Goal: Use online tool/utility: Utilize a website feature to perform a specific function

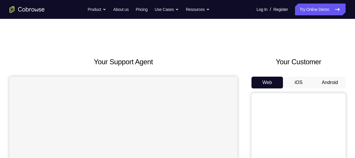
click at [299, 84] on button "iOS" at bounding box center [299, 83] width 32 height 12
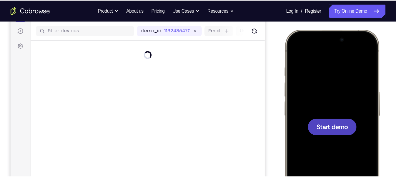
scroll to position [71, 0]
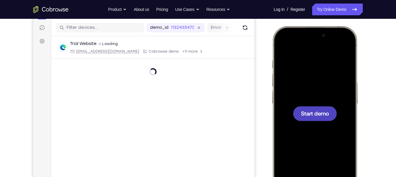
drag, startPoint x: 358, startPoint y: 4, endPoint x: 264, endPoint y: 61, distance: 109.4
click at [264, 61] on div "Your Support Agent Your Customer Web iOS Android" at bounding box center [198, 94] width 330 height 218
click at [310, 113] on span "Start demo" at bounding box center [315, 114] width 28 height 6
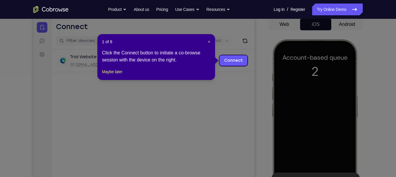
scroll to position [57, 0]
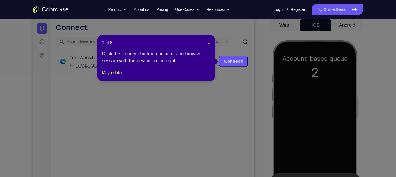
click at [208, 41] on span "×" at bounding box center [209, 42] width 2 height 5
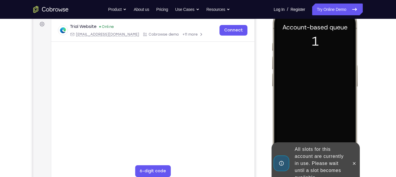
scroll to position [89, 0]
click at [355, 158] on icon at bounding box center [354, 163] width 5 height 5
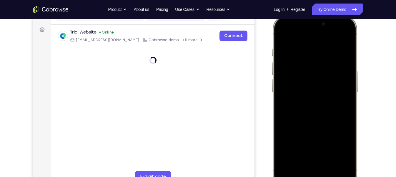
scroll to position [84, 0]
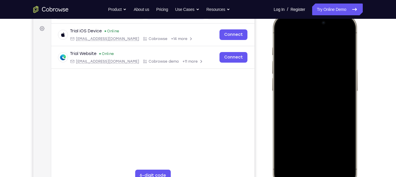
click at [307, 158] on div at bounding box center [314, 101] width 77 height 168
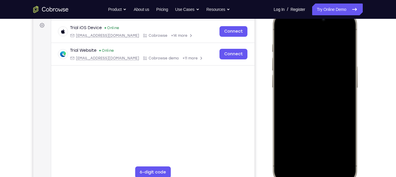
scroll to position [88, 0]
click at [307, 158] on div at bounding box center [314, 97] width 77 height 168
click at [307, 40] on div at bounding box center [314, 97] width 77 height 168
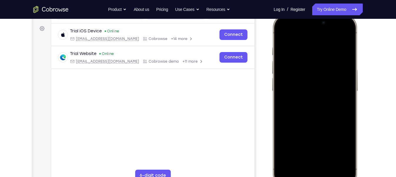
scroll to position [81, 0]
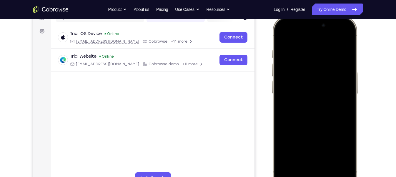
click at [307, 112] on div at bounding box center [314, 103] width 77 height 168
click at [303, 89] on div at bounding box center [314, 103] width 77 height 168
click at [311, 94] on div at bounding box center [314, 103] width 77 height 168
click at [309, 117] on div at bounding box center [314, 103] width 77 height 168
click at [309, 114] on div at bounding box center [314, 103] width 77 height 168
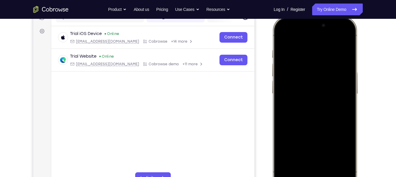
click at [309, 114] on div at bounding box center [314, 103] width 77 height 168
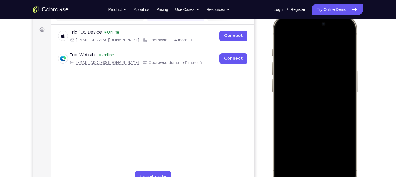
scroll to position [82, 0]
click at [313, 84] on div at bounding box center [314, 103] width 77 height 168
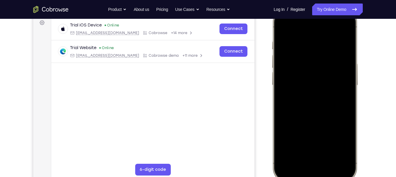
scroll to position [90, 0]
click at [330, 146] on div at bounding box center [314, 95] width 77 height 168
drag, startPoint x: 322, startPoint y: 122, endPoint x: 330, endPoint y: 74, distance: 48.8
click at [330, 74] on div at bounding box center [314, 95] width 77 height 168
drag, startPoint x: 322, startPoint y: 123, endPoint x: 321, endPoint y: 80, distance: 43.0
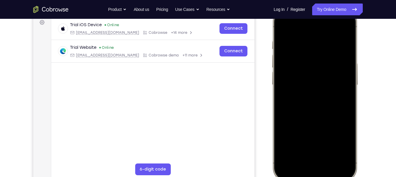
click at [321, 80] on div at bounding box center [314, 95] width 77 height 168
drag, startPoint x: 326, startPoint y: 126, endPoint x: 319, endPoint y: 85, distance: 40.9
click at [319, 85] on div at bounding box center [314, 95] width 77 height 168
drag, startPoint x: 329, startPoint y: 132, endPoint x: 326, endPoint y: 81, distance: 51.3
click at [326, 81] on div at bounding box center [314, 95] width 77 height 168
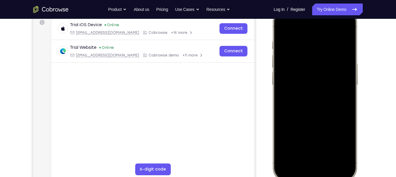
drag, startPoint x: 324, startPoint y: 128, endPoint x: 323, endPoint y: 74, distance: 54.5
click at [323, 74] on div at bounding box center [314, 95] width 77 height 168
click at [316, 138] on div at bounding box center [314, 95] width 77 height 168
click at [281, 27] on div at bounding box center [314, 95] width 77 height 168
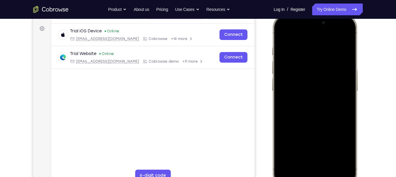
scroll to position [85, 0]
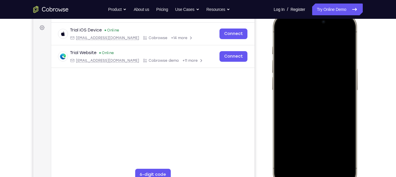
click at [284, 32] on div at bounding box center [314, 100] width 77 height 168
click at [308, 42] on div at bounding box center [314, 100] width 77 height 168
click at [344, 34] on div at bounding box center [314, 100] width 77 height 168
drag, startPoint x: 319, startPoint y: 97, endPoint x: 327, endPoint y: 43, distance: 53.9
click at [327, 43] on div at bounding box center [314, 100] width 77 height 168
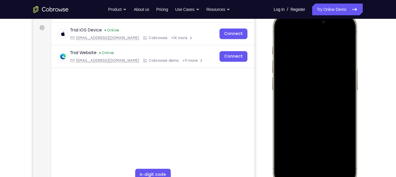
click at [348, 31] on div at bounding box center [314, 100] width 77 height 168
click at [350, 30] on div at bounding box center [314, 100] width 77 height 168
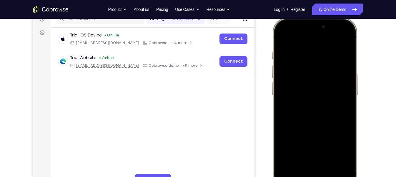
scroll to position [80, 0]
click at [281, 36] on div at bounding box center [314, 105] width 77 height 168
drag, startPoint x: 312, startPoint y: 111, endPoint x: 315, endPoint y: 39, distance: 71.9
click at [315, 39] on div at bounding box center [314, 105] width 77 height 168
click at [311, 153] on div at bounding box center [314, 105] width 77 height 168
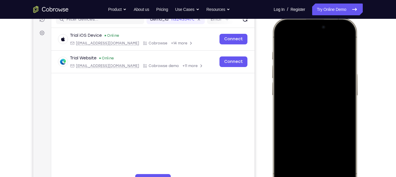
drag, startPoint x: 314, startPoint y: 149, endPoint x: 316, endPoint y: 123, distance: 26.6
click at [316, 123] on div at bounding box center [314, 105] width 77 height 168
drag, startPoint x: 301, startPoint y: 140, endPoint x: 290, endPoint y: 149, distance: 14.5
click at [290, 149] on div at bounding box center [314, 105] width 77 height 168
drag, startPoint x: 309, startPoint y: 134, endPoint x: 303, endPoint y: 62, distance: 72.1
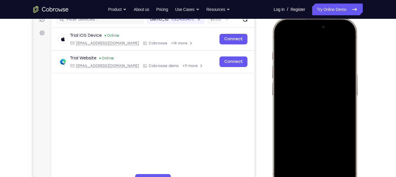
click at [303, 62] on div at bounding box center [314, 105] width 77 height 168
drag, startPoint x: 314, startPoint y: 146, endPoint x: 306, endPoint y: 68, distance: 78.2
click at [306, 68] on div at bounding box center [314, 105] width 77 height 168
drag, startPoint x: 307, startPoint y: 102, endPoint x: 316, endPoint y: 29, distance: 74.4
click at [316, 29] on div at bounding box center [314, 105] width 77 height 168
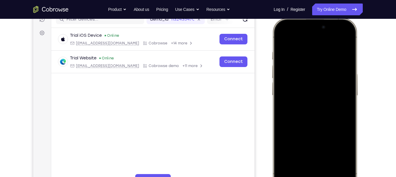
drag, startPoint x: 303, startPoint y: 83, endPoint x: 310, endPoint y: 53, distance: 30.1
click at [310, 53] on div at bounding box center [314, 105] width 77 height 168
drag, startPoint x: 322, startPoint y: 135, endPoint x: 312, endPoint y: 35, distance: 100.7
click at [312, 35] on div at bounding box center [314, 105] width 77 height 168
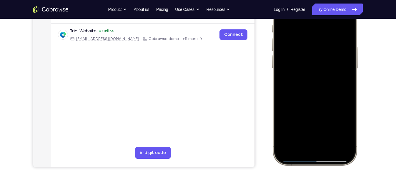
scroll to position [107, 0]
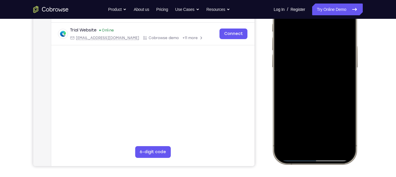
click at [330, 147] on div at bounding box center [314, 77] width 77 height 168
click at [283, 150] on div at bounding box center [314, 77] width 77 height 168
click at [301, 129] on div at bounding box center [314, 77] width 77 height 168
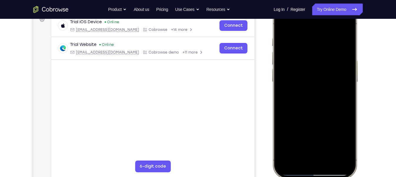
scroll to position [93, 0]
click at [339, 87] on div at bounding box center [314, 91] width 77 height 168
click at [350, 87] on div at bounding box center [314, 91] width 77 height 168
drag, startPoint x: 316, startPoint y: 104, endPoint x: 322, endPoint y: 45, distance: 59.5
click at [322, 45] on div at bounding box center [314, 91] width 77 height 168
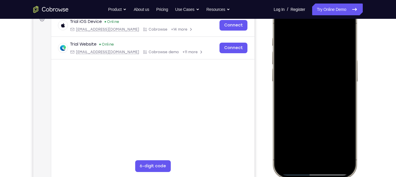
drag, startPoint x: 321, startPoint y: 123, endPoint x: 325, endPoint y: 59, distance: 64.6
click at [325, 59] on div at bounding box center [314, 91] width 77 height 168
drag, startPoint x: 323, startPoint y: 120, endPoint x: 323, endPoint y: 61, distance: 58.6
click at [323, 61] on div at bounding box center [314, 91] width 77 height 168
drag, startPoint x: 314, startPoint y: 123, endPoint x: 331, endPoint y: 31, distance: 93.5
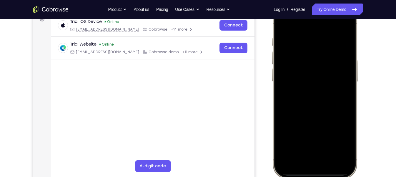
click at [331, 31] on div at bounding box center [314, 91] width 77 height 168
click at [287, 158] on div at bounding box center [314, 91] width 77 height 168
click at [301, 143] on div at bounding box center [314, 91] width 77 height 168
click at [315, 22] on div at bounding box center [314, 91] width 77 height 168
click at [319, 42] on div at bounding box center [314, 91] width 77 height 168
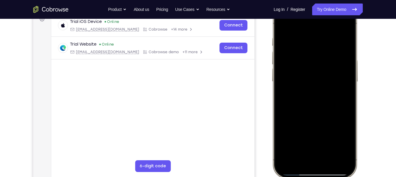
click at [284, 22] on div at bounding box center [314, 91] width 77 height 168
click at [331, 145] on div at bounding box center [314, 91] width 77 height 168
click at [310, 30] on div at bounding box center [314, 91] width 77 height 168
click at [312, 65] on div at bounding box center [314, 91] width 77 height 168
click at [298, 141] on div at bounding box center [314, 91] width 77 height 168
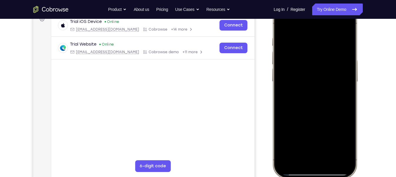
click at [320, 142] on div at bounding box center [314, 91] width 77 height 168
click at [344, 140] on div at bounding box center [314, 91] width 77 height 168
click at [283, 24] on div at bounding box center [314, 91] width 77 height 168
click at [283, 20] on div at bounding box center [314, 91] width 77 height 168
drag, startPoint x: 333, startPoint y: 36, endPoint x: 284, endPoint y: 40, distance: 49.4
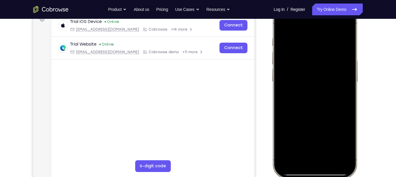
click at [284, 40] on div at bounding box center [314, 91] width 77 height 168
click at [344, 33] on div at bounding box center [314, 91] width 77 height 168
click at [342, 77] on div at bounding box center [314, 91] width 77 height 168
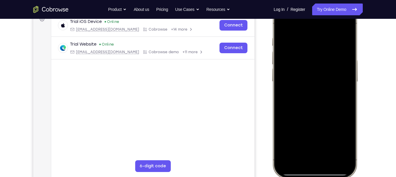
click at [342, 77] on div at bounding box center [314, 91] width 77 height 168
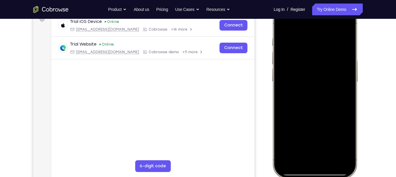
click at [342, 77] on div at bounding box center [314, 91] width 77 height 168
drag, startPoint x: 317, startPoint y: 75, endPoint x: 343, endPoint y: 68, distance: 26.9
click at [343, 68] on div at bounding box center [314, 91] width 77 height 168
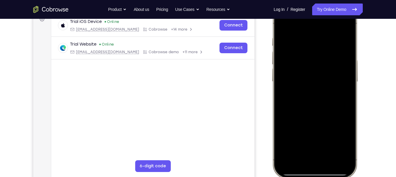
drag, startPoint x: 338, startPoint y: 62, endPoint x: 289, endPoint y: 57, distance: 48.6
click at [289, 57] on div at bounding box center [314, 91] width 77 height 168
drag, startPoint x: 331, startPoint y: 59, endPoint x: 294, endPoint y: 56, distance: 37.2
click at [294, 56] on div at bounding box center [314, 91] width 77 height 168
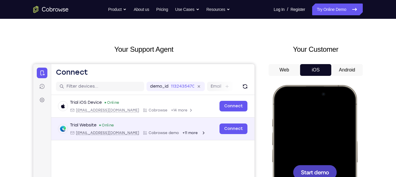
scroll to position [0, 0]
